Goal: Book appointment/travel/reservation

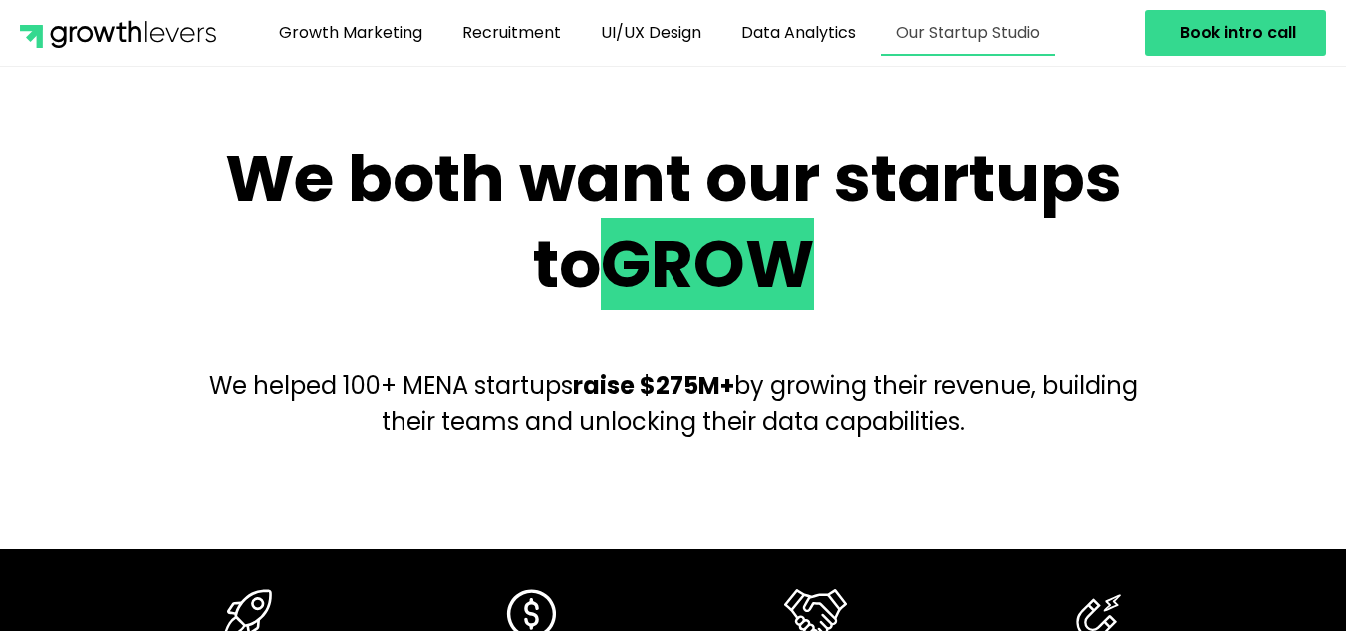
click at [1007, 22] on link "Our Startup Studio" at bounding box center [968, 33] width 174 height 46
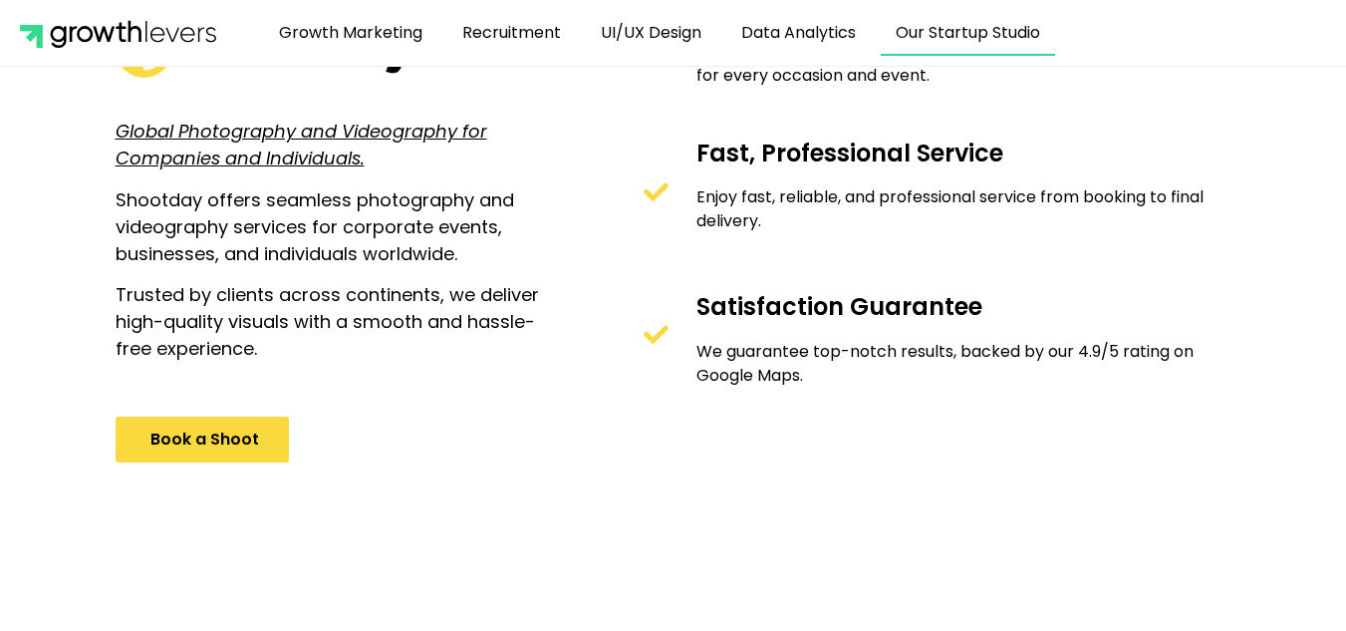
scroll to position [1201, 0]
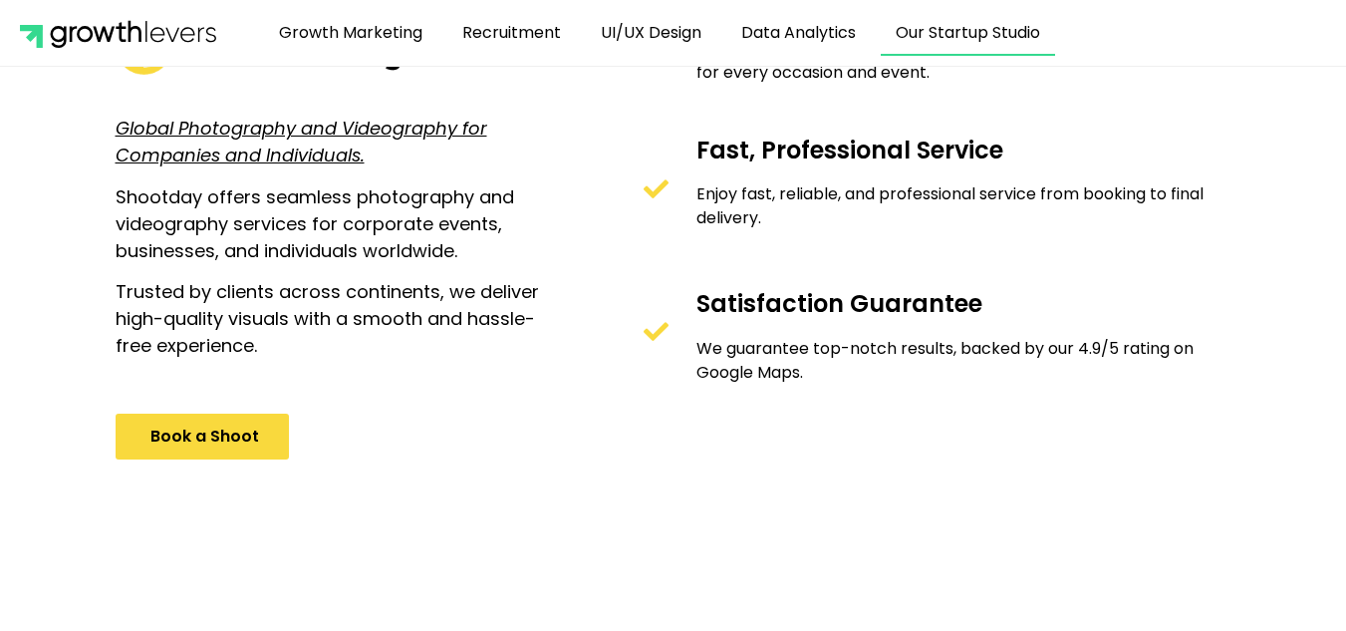
click at [252, 444] on span "Book a Shoot" at bounding box center [204, 436] width 109 height 16
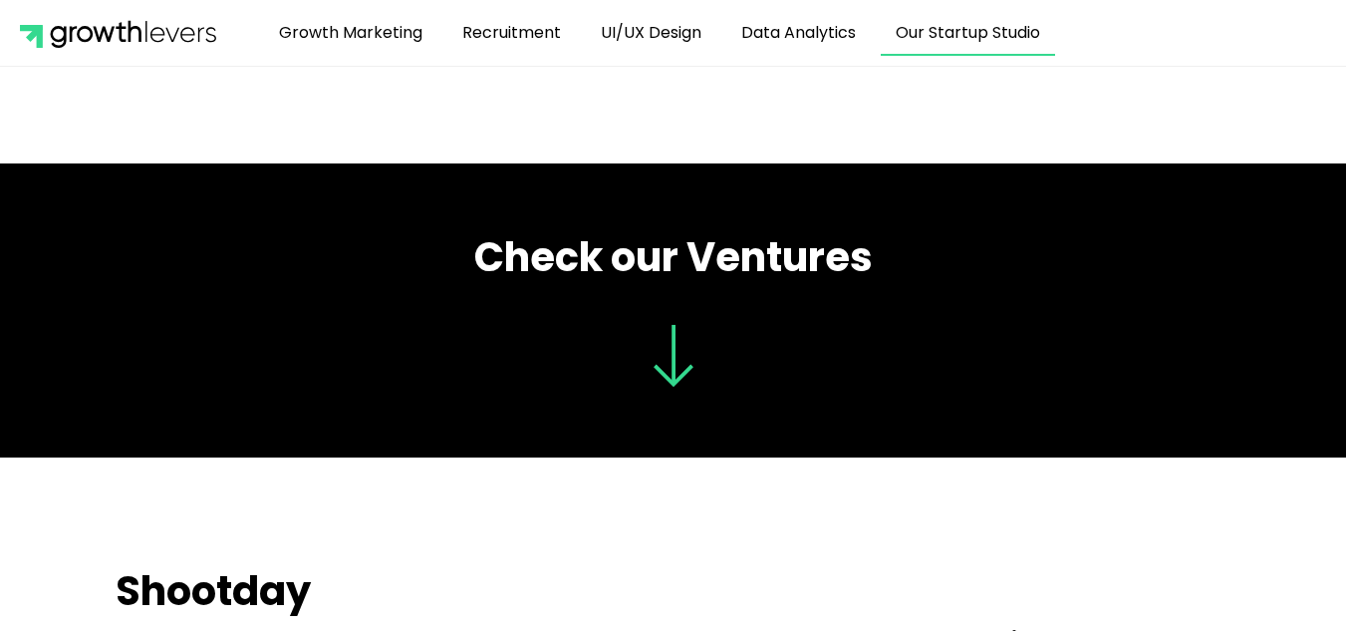
scroll to position [581, 0]
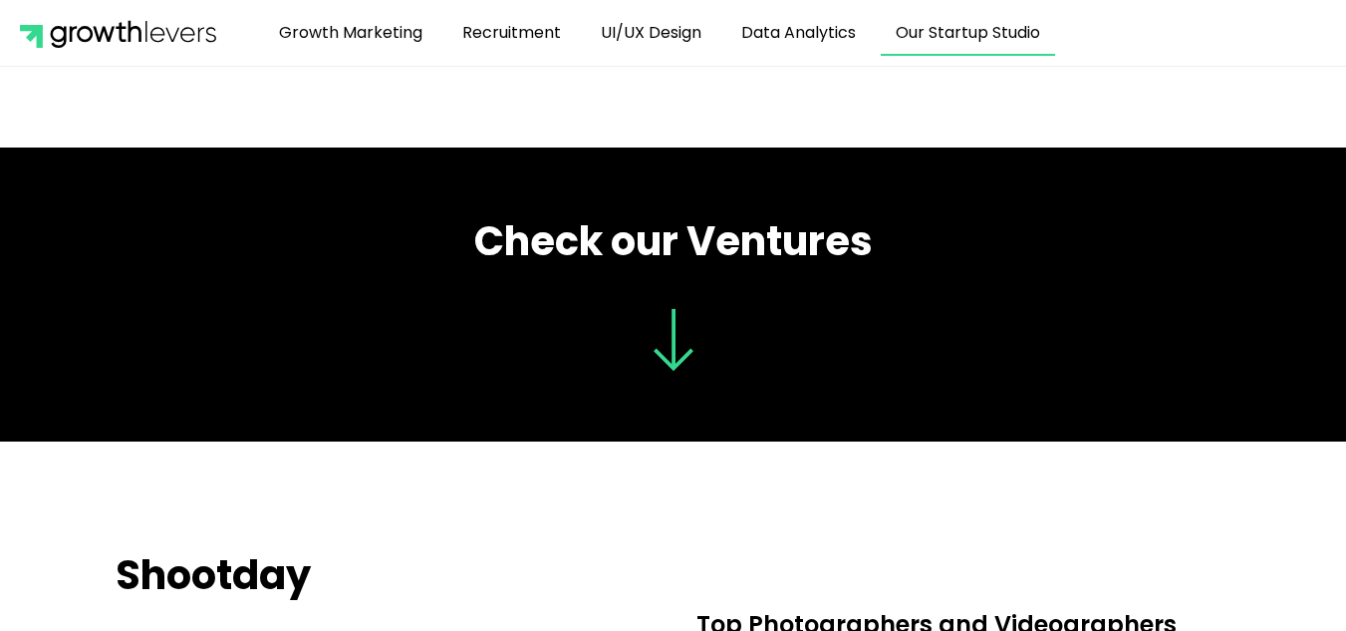
click at [583, 259] on h2 "Check our Ventures" at bounding box center [674, 241] width 1116 height 48
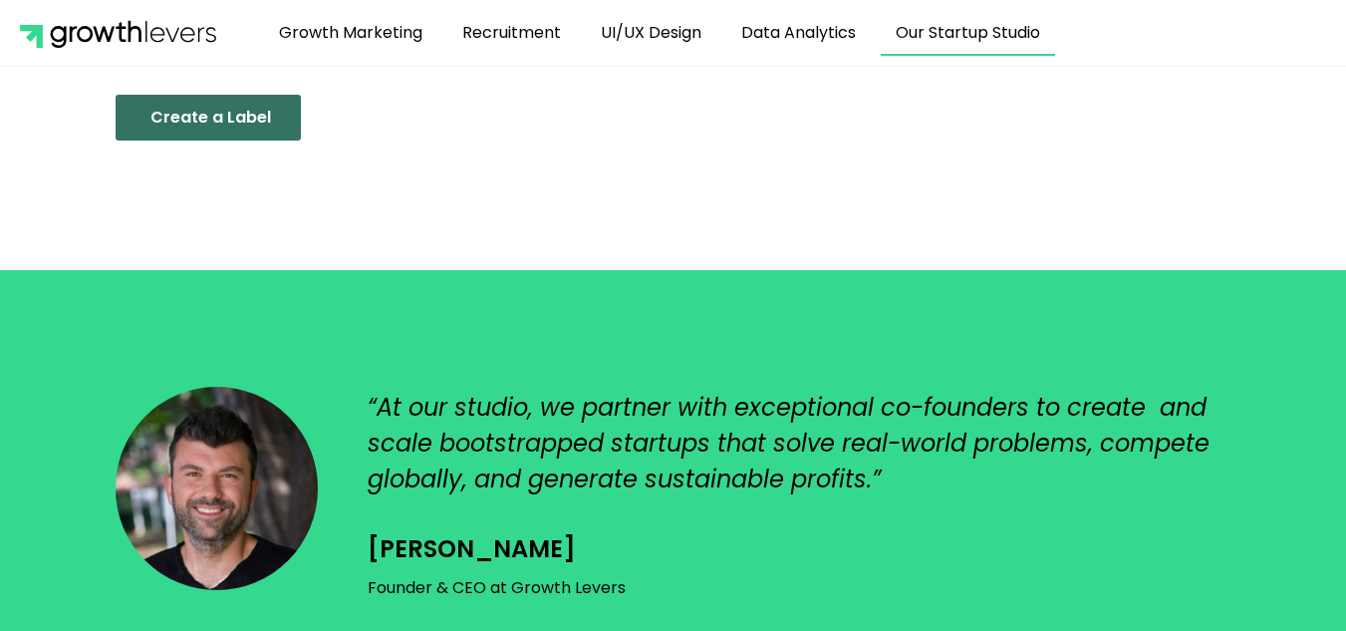
scroll to position [2491, 0]
